Goal: Information Seeking & Learning: Learn about a topic

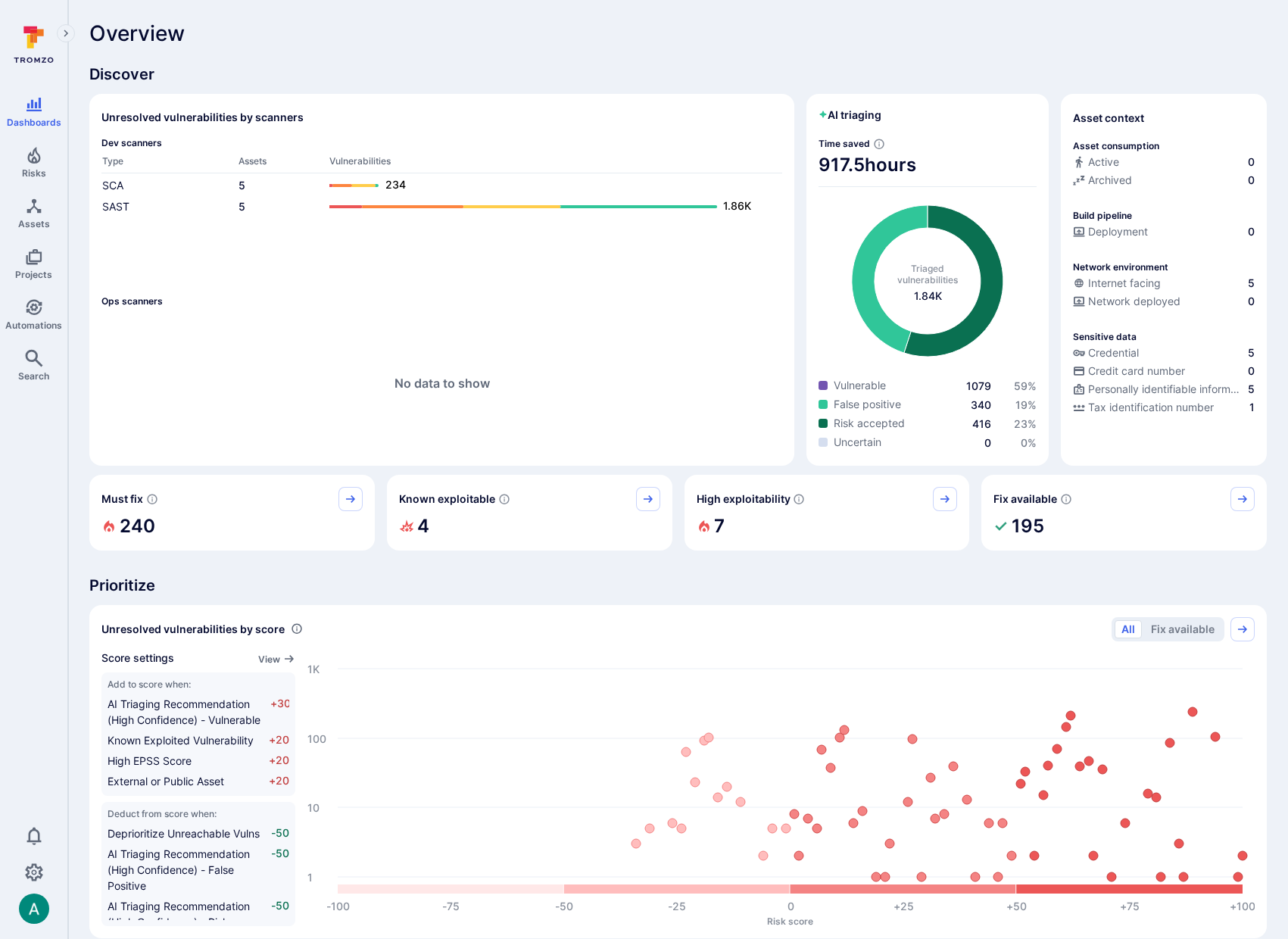
scroll to position [1, 0]
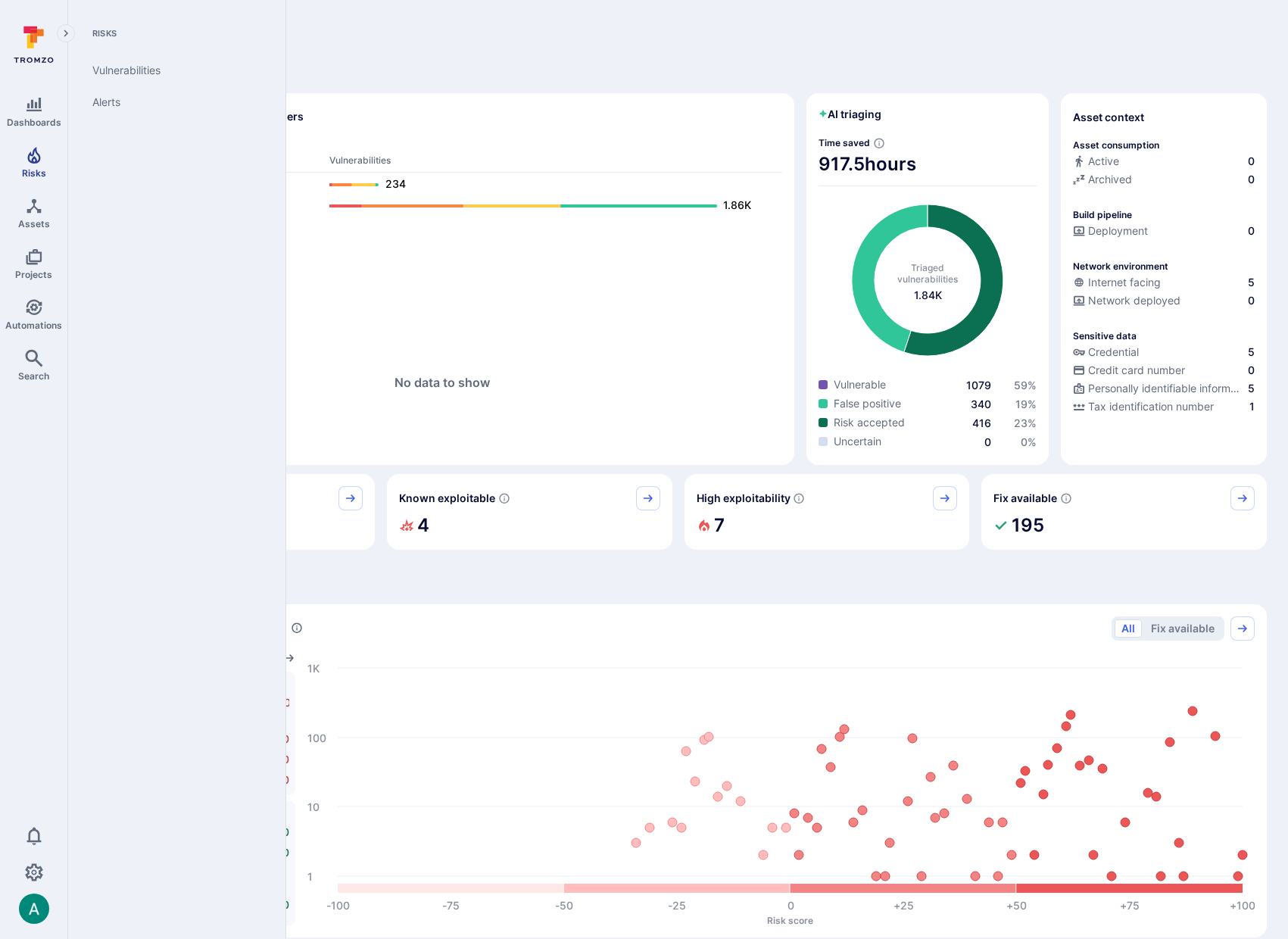
click at [31, 168] on span "Risks" at bounding box center [34, 173] width 24 height 11
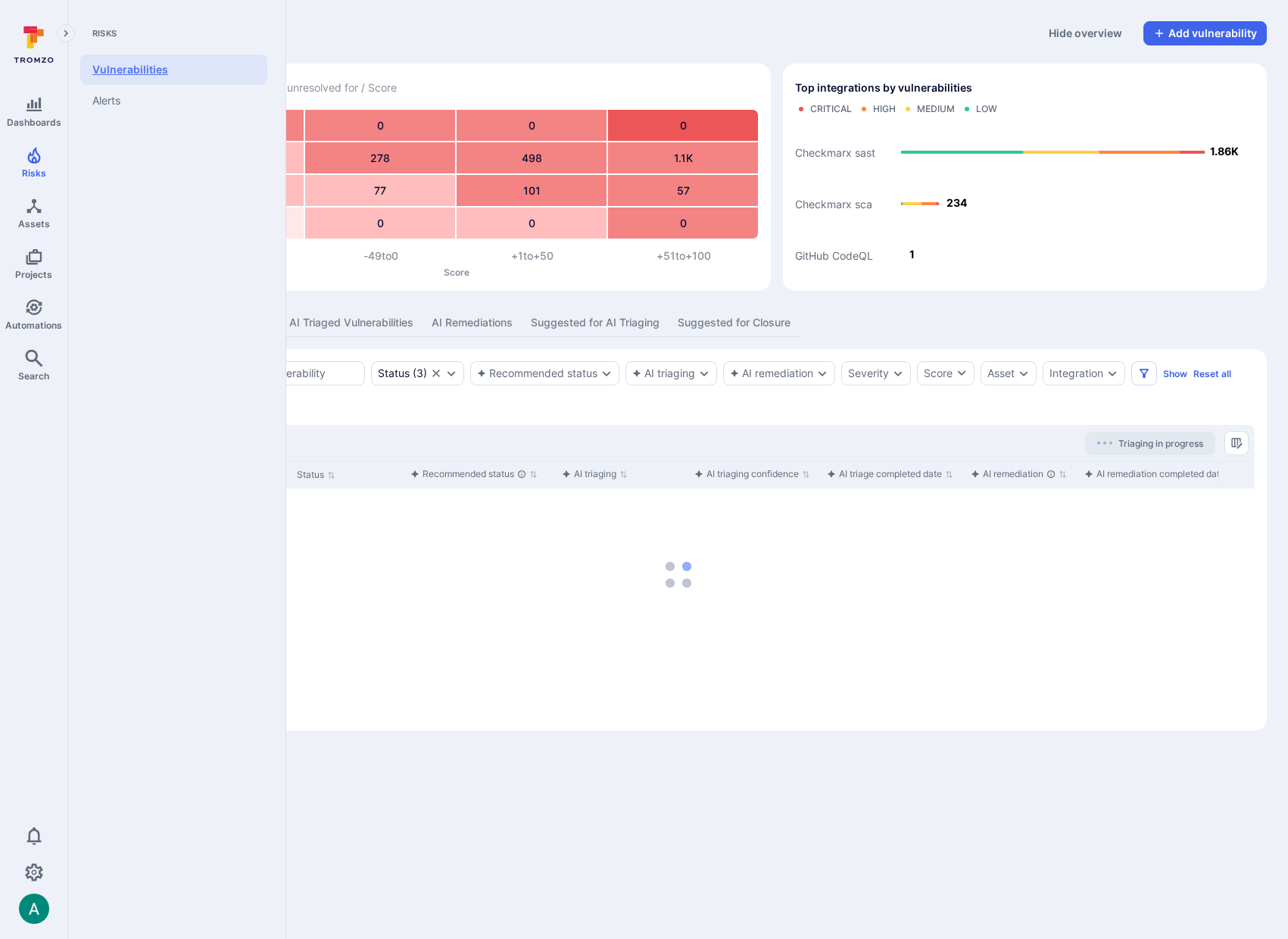
click at [126, 66] on link "Vulnerabilities" at bounding box center [174, 70] width 187 height 30
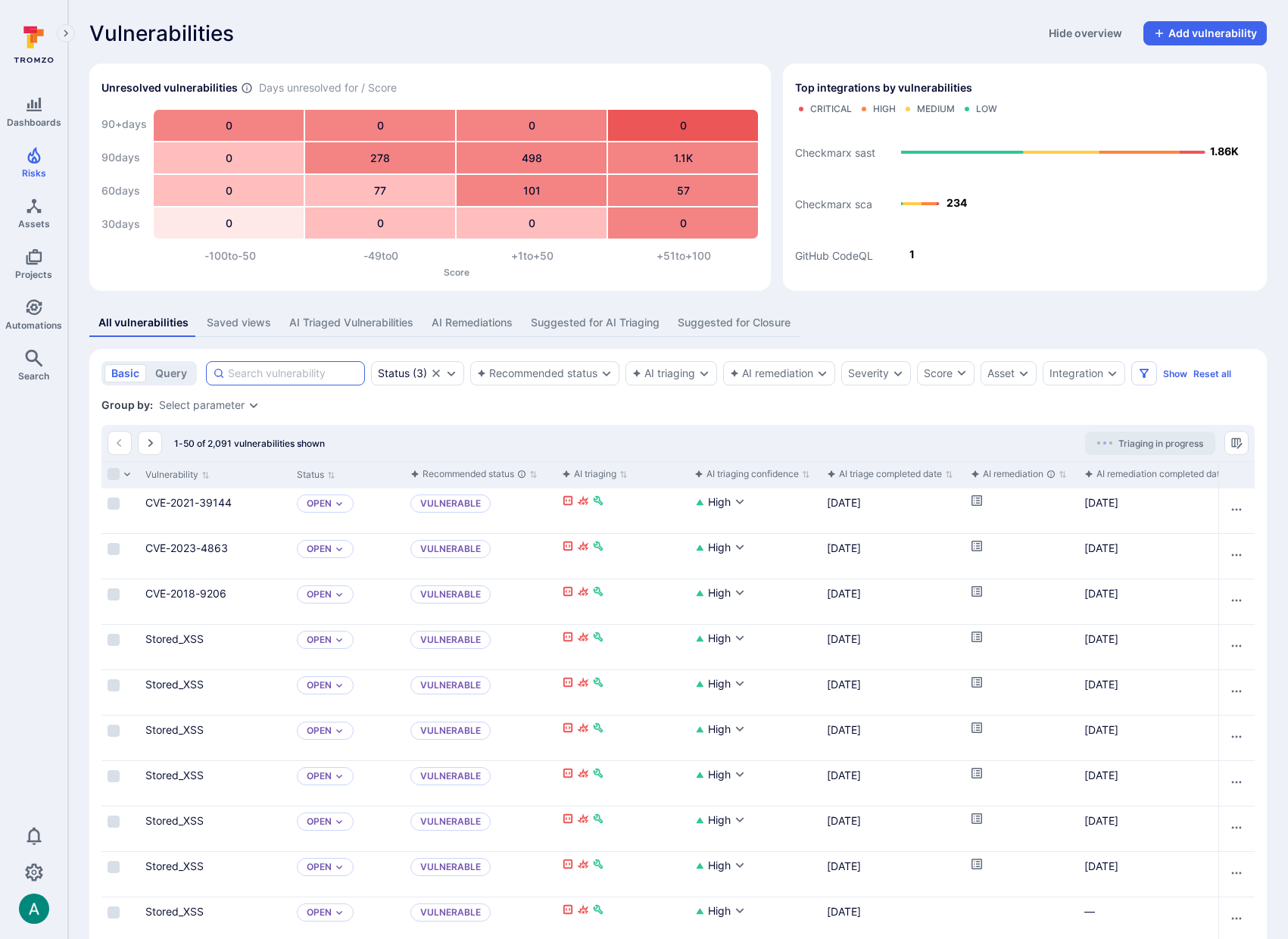
scroll to position [3, 0]
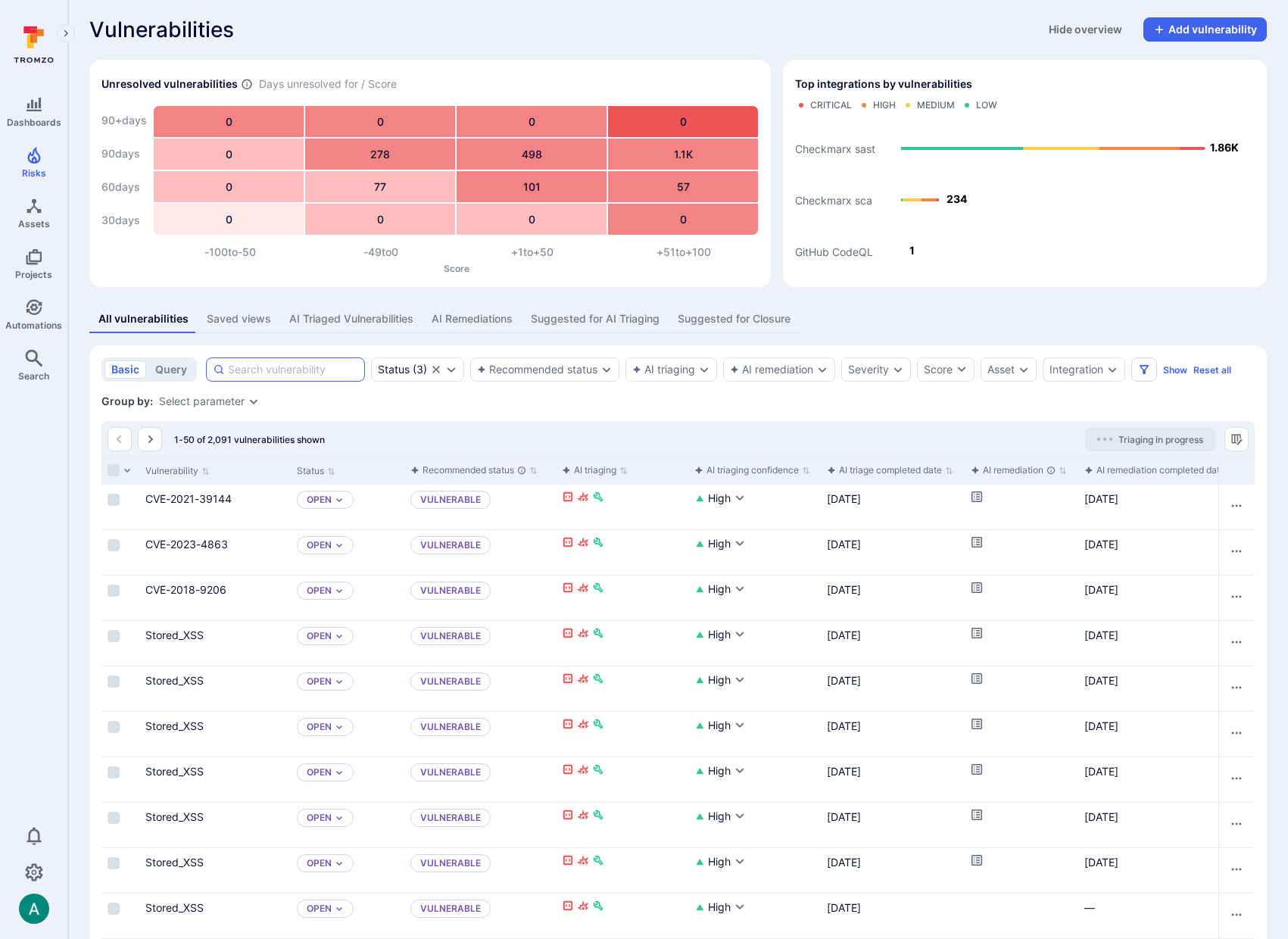
click at [253, 378] on div at bounding box center [285, 369] width 159 height 24
click at [253, 377] on input at bounding box center [292, 369] width 131 height 15
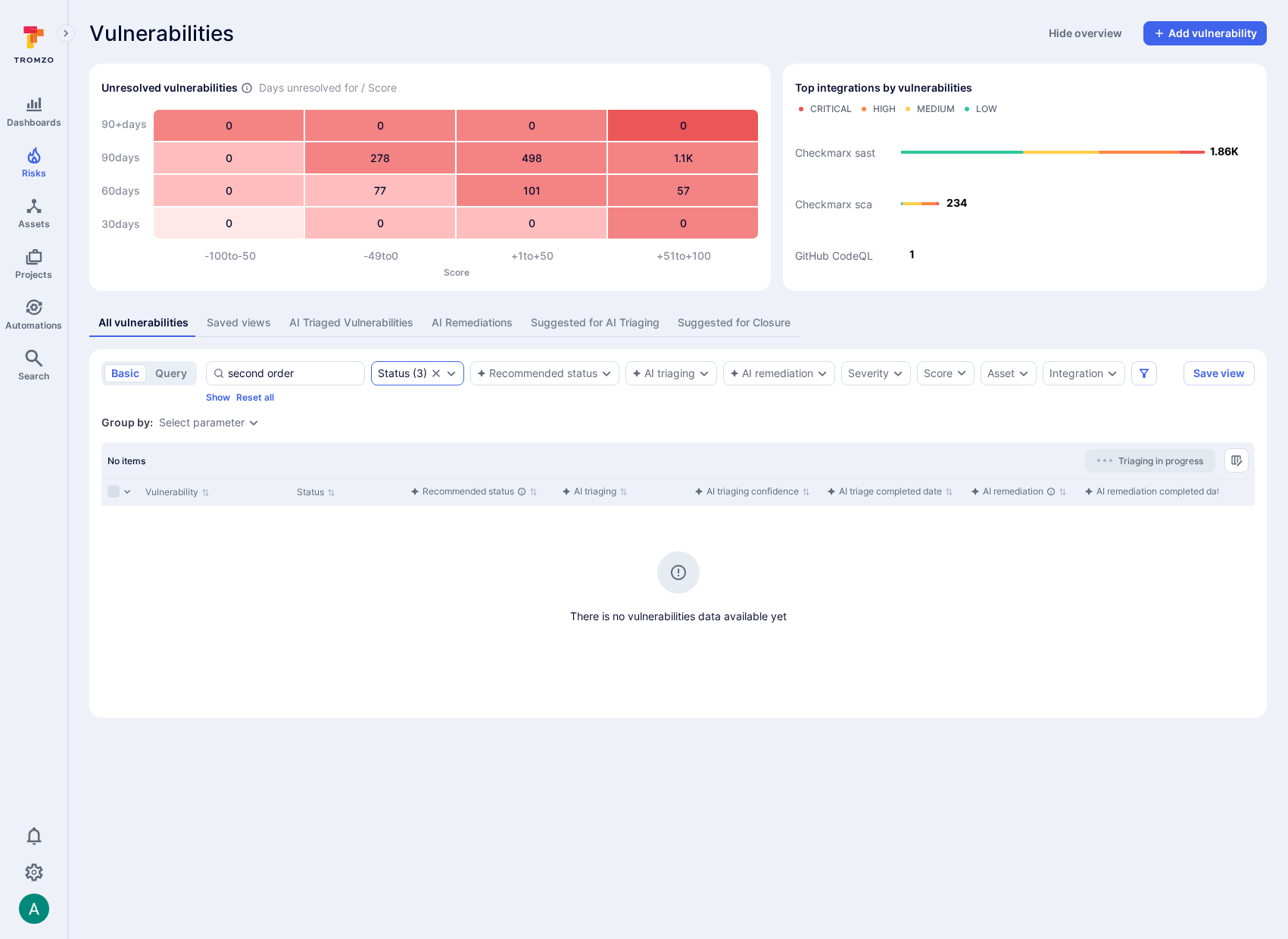
type input "second order"
click at [432, 371] on icon "Clear selection" at bounding box center [436, 373] width 12 height 12
click at [411, 433] on section "basic query second order Status Recommended status AI triaging AI remediation S…" at bounding box center [678, 534] width 1178 height 369
click at [303, 368] on input "second order" at bounding box center [292, 373] width 131 height 15
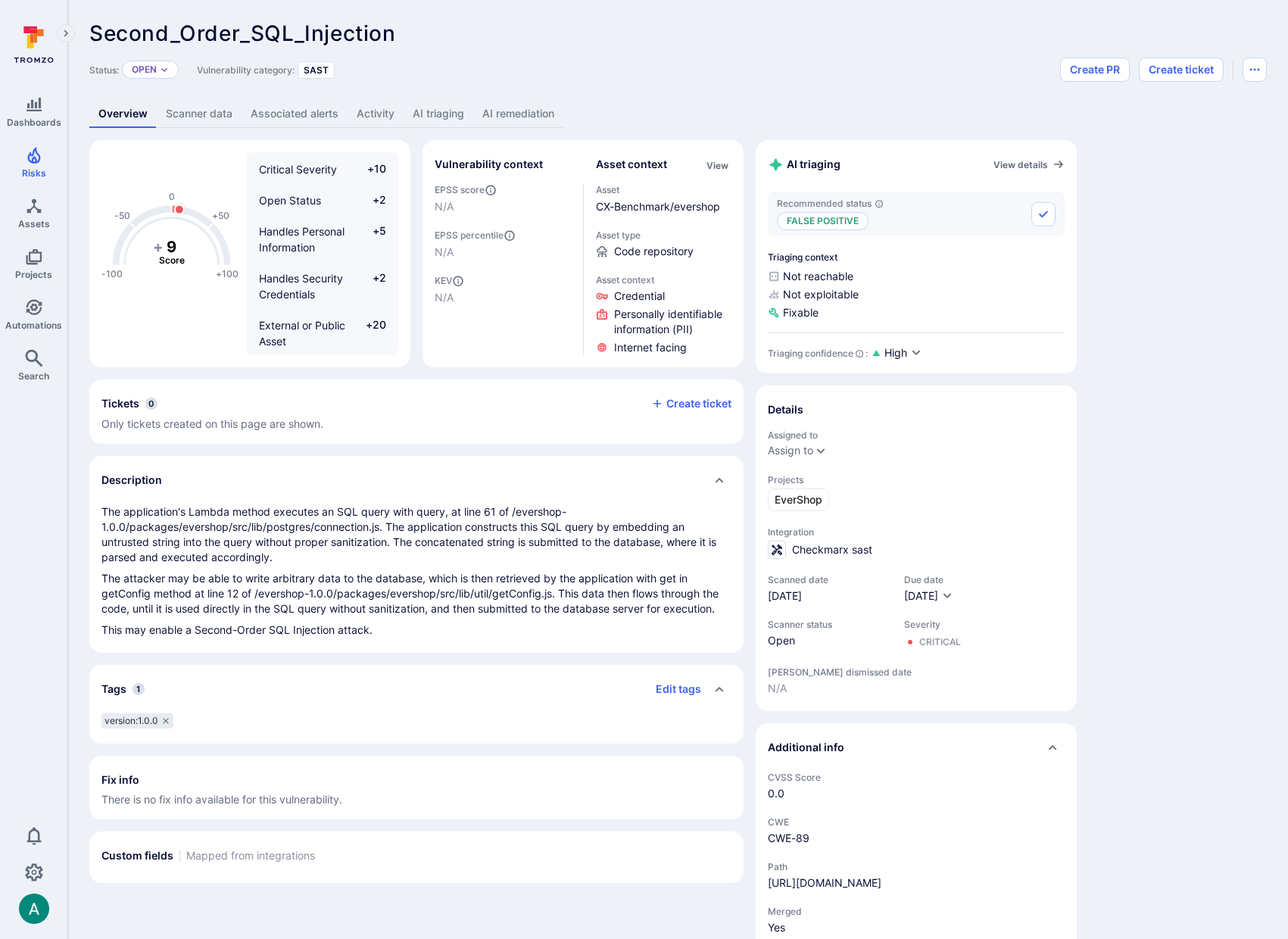
click at [518, 111] on link "AI remediation" at bounding box center [518, 114] width 90 height 28
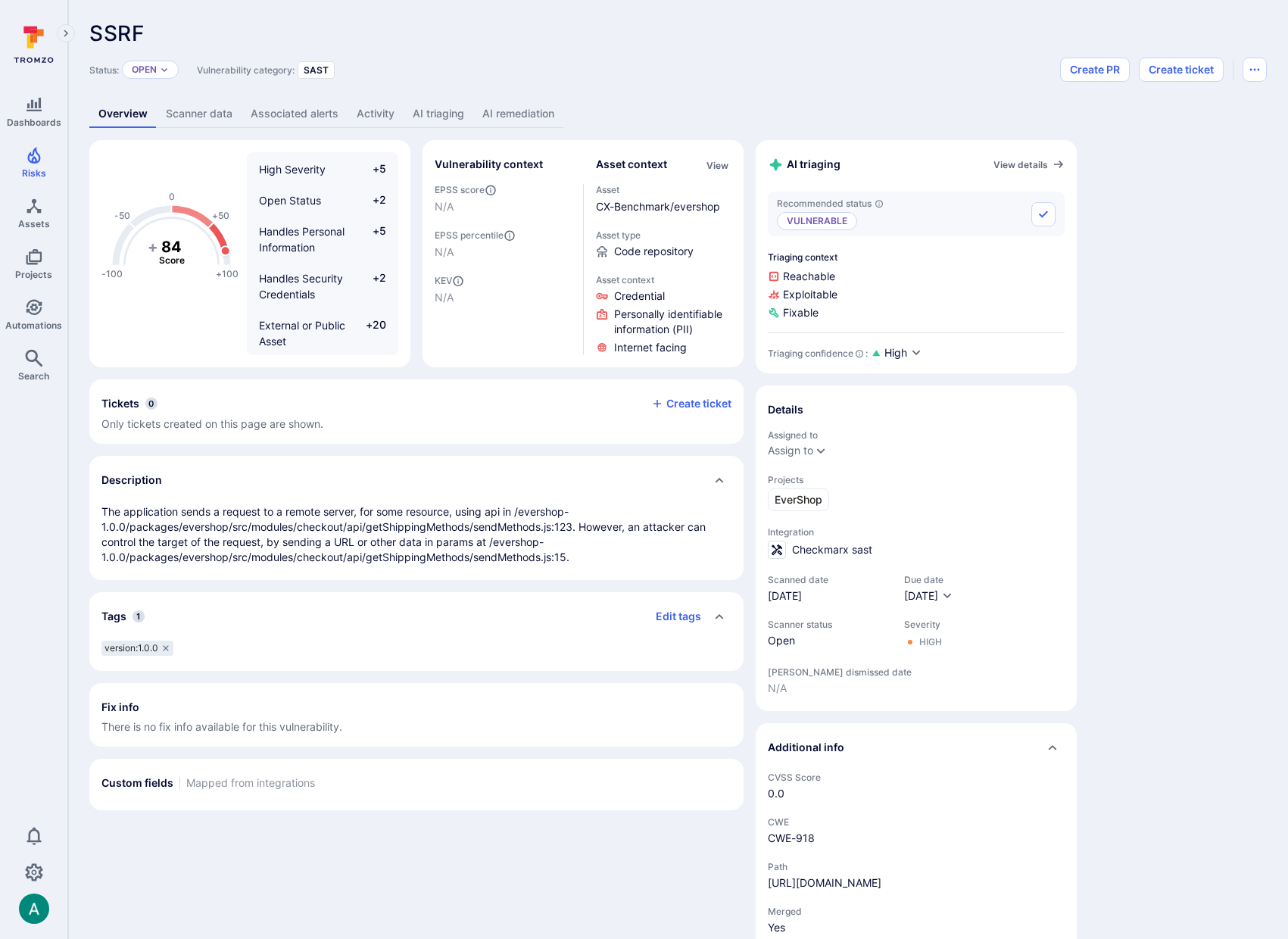
click at [432, 115] on link "AI triaging" at bounding box center [438, 114] width 70 height 28
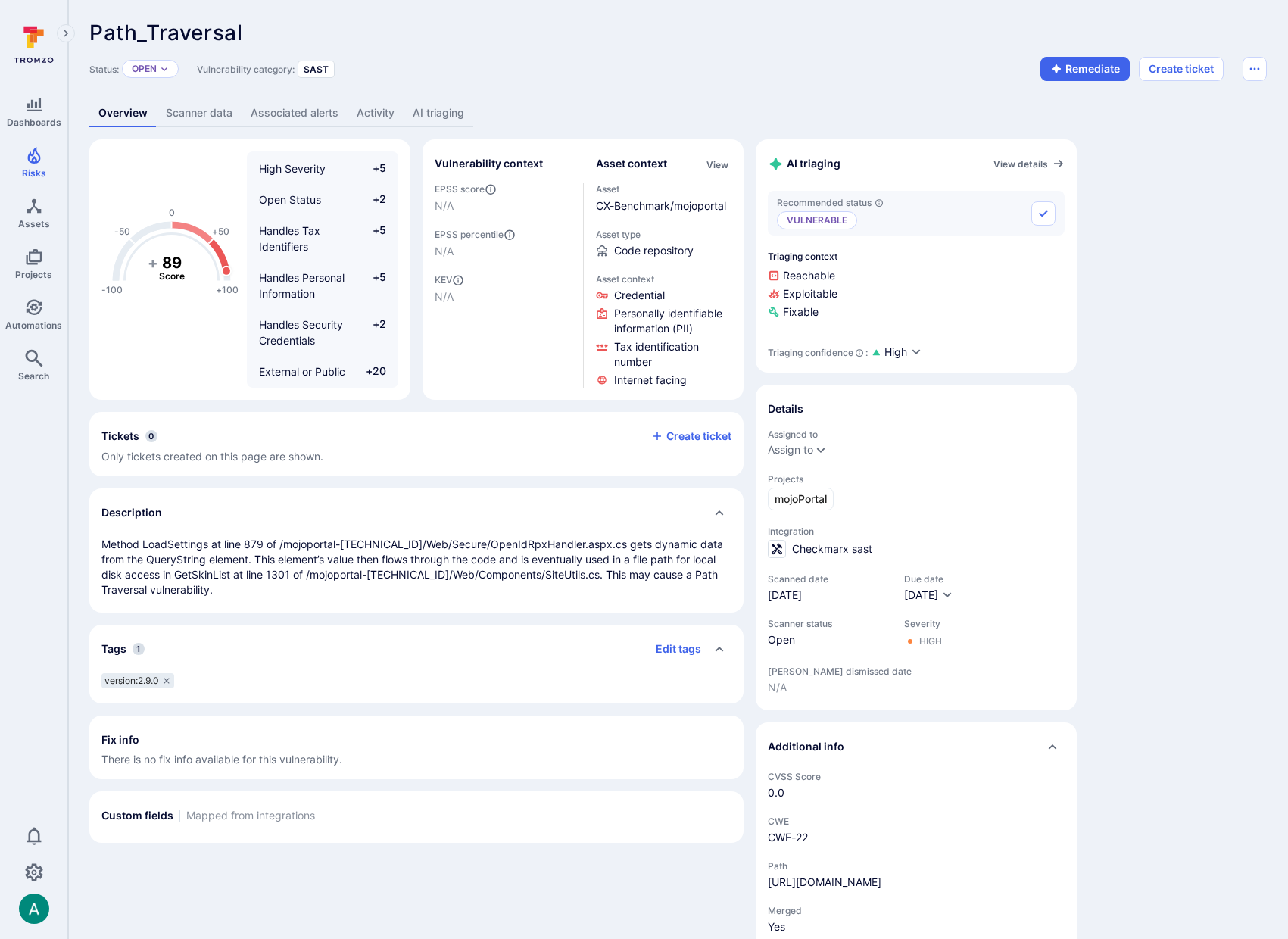
scroll to position [3, 0]
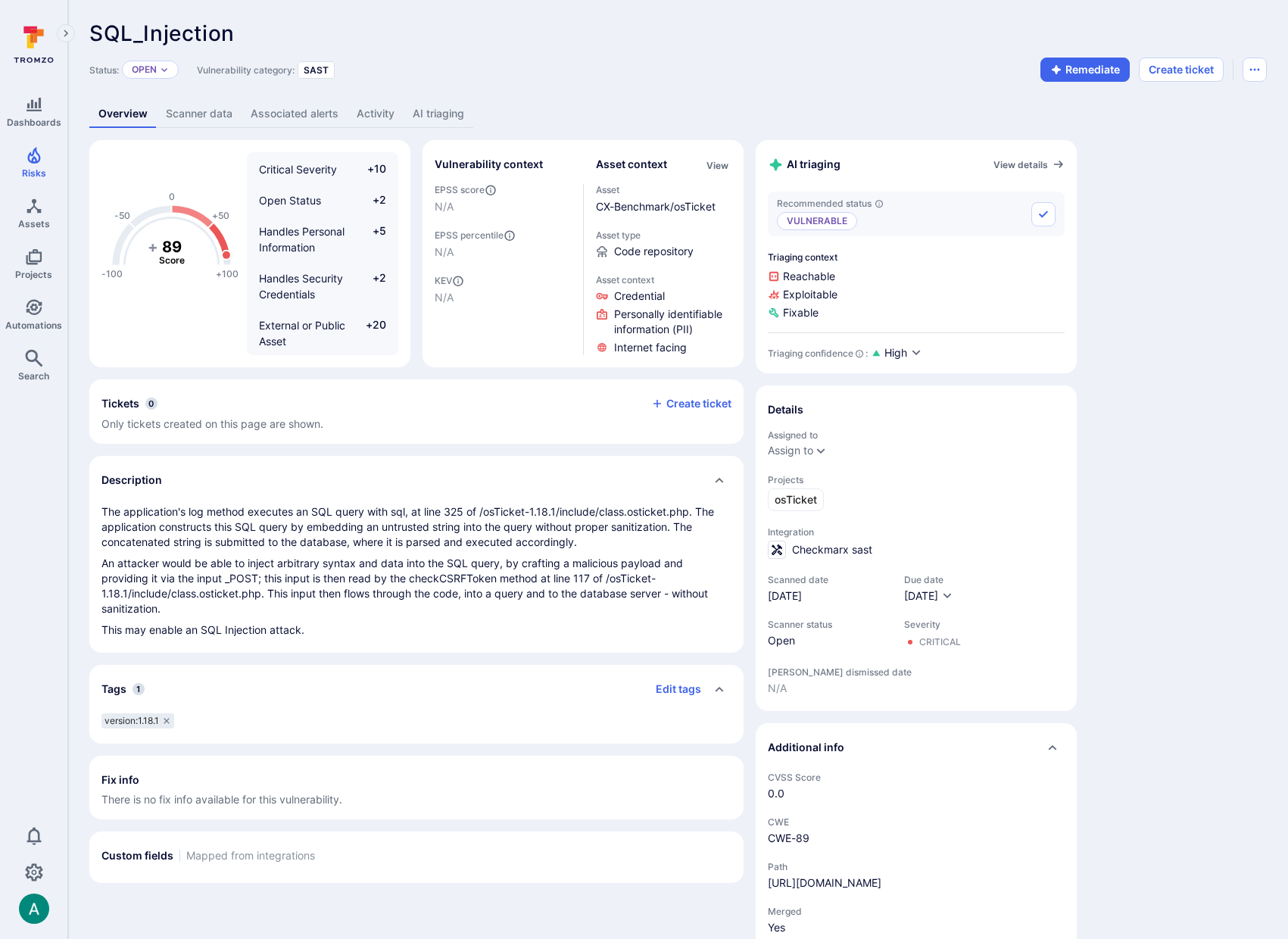
click at [440, 119] on link "AI triaging" at bounding box center [438, 114] width 70 height 28
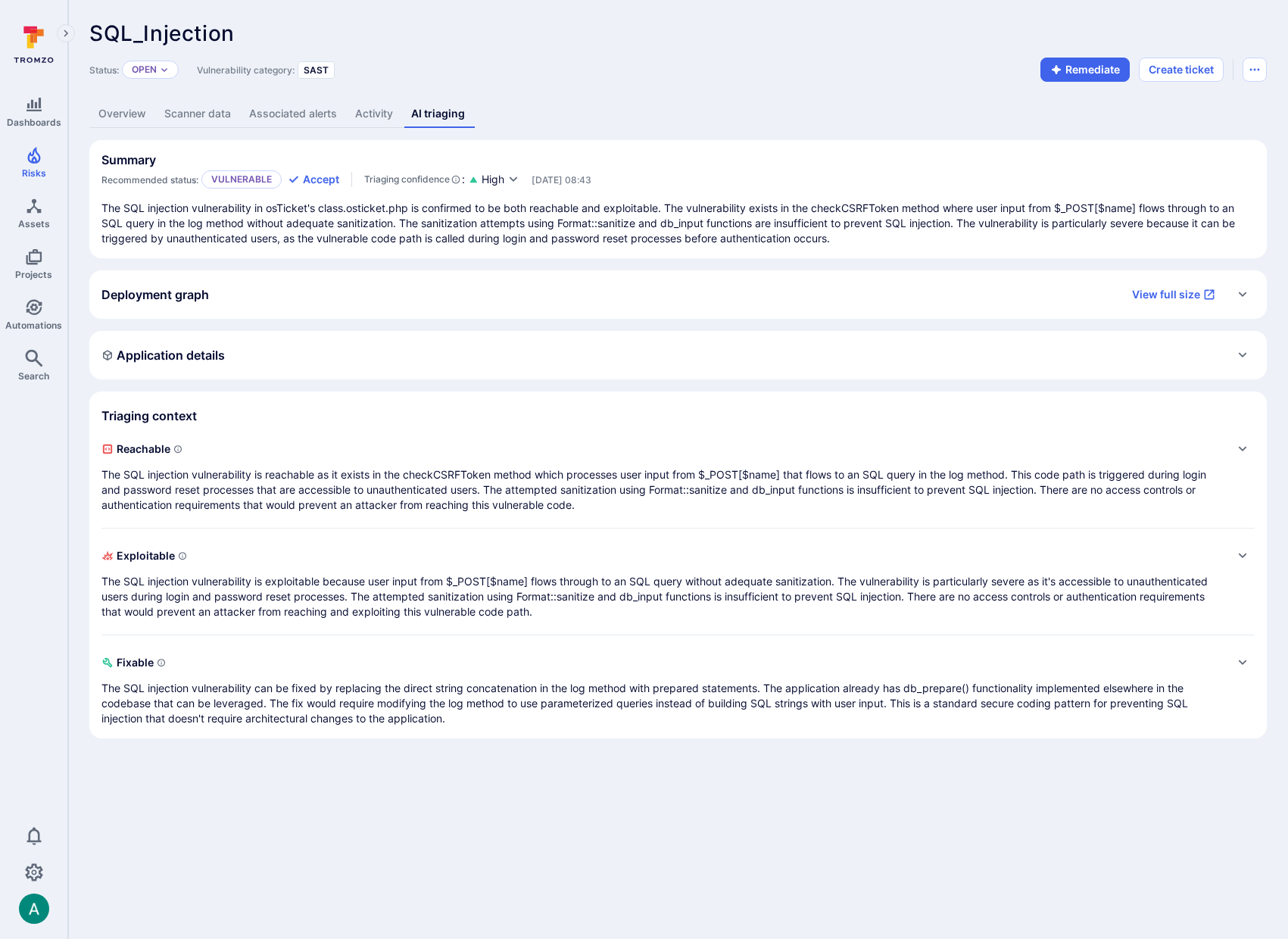
click at [568, 481] on p "The SQL injection vulnerability is reachable as it exists in the checkCSRFToken…" at bounding box center [663, 490] width 1124 height 46
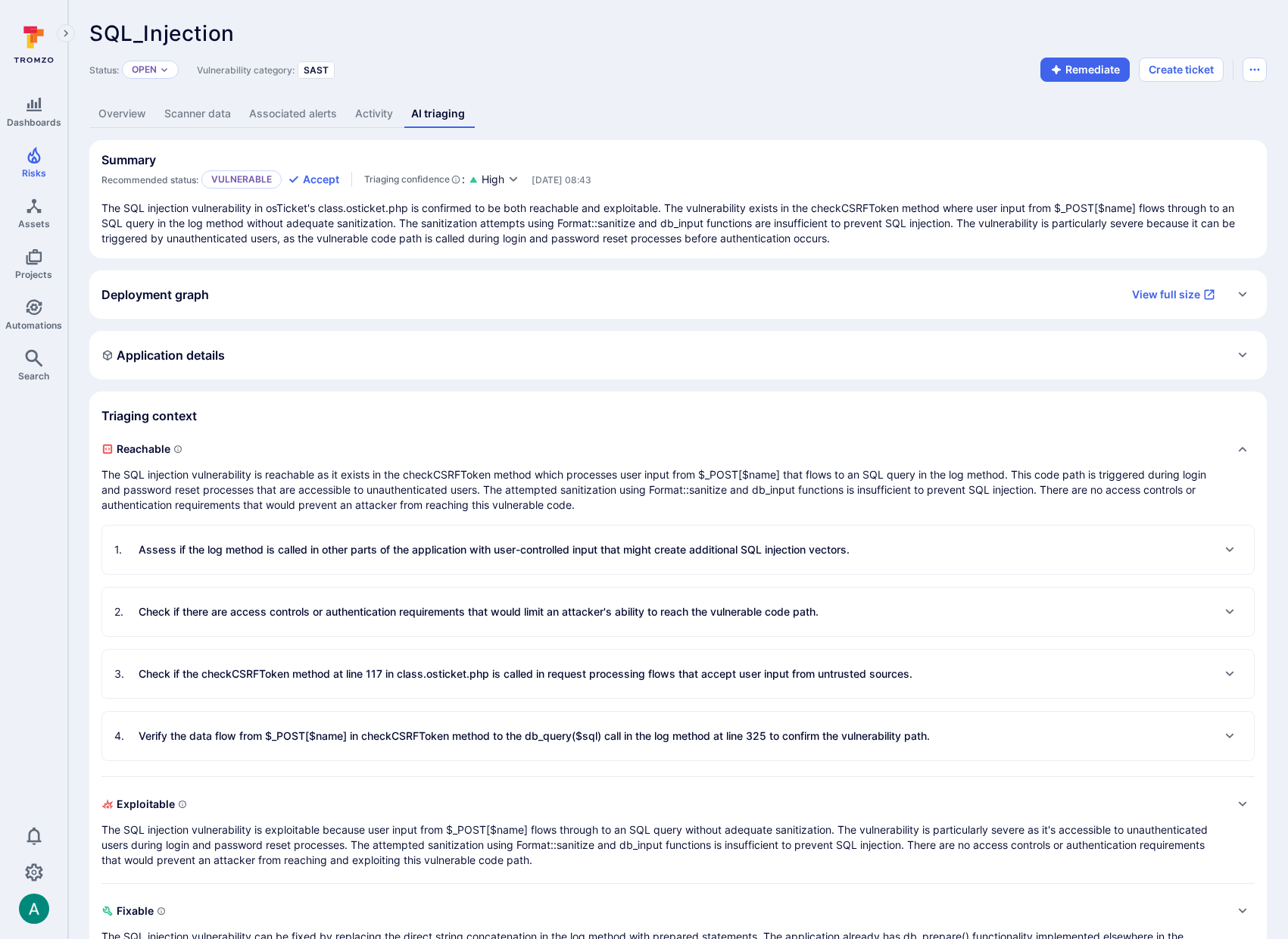
click at [504, 233] on p "The SQL injection vulnerability in osTicket's class.osticket.php is confirmed t…" at bounding box center [678, 223] width 1153 height 46
